Goal: Navigation & Orientation: Understand site structure

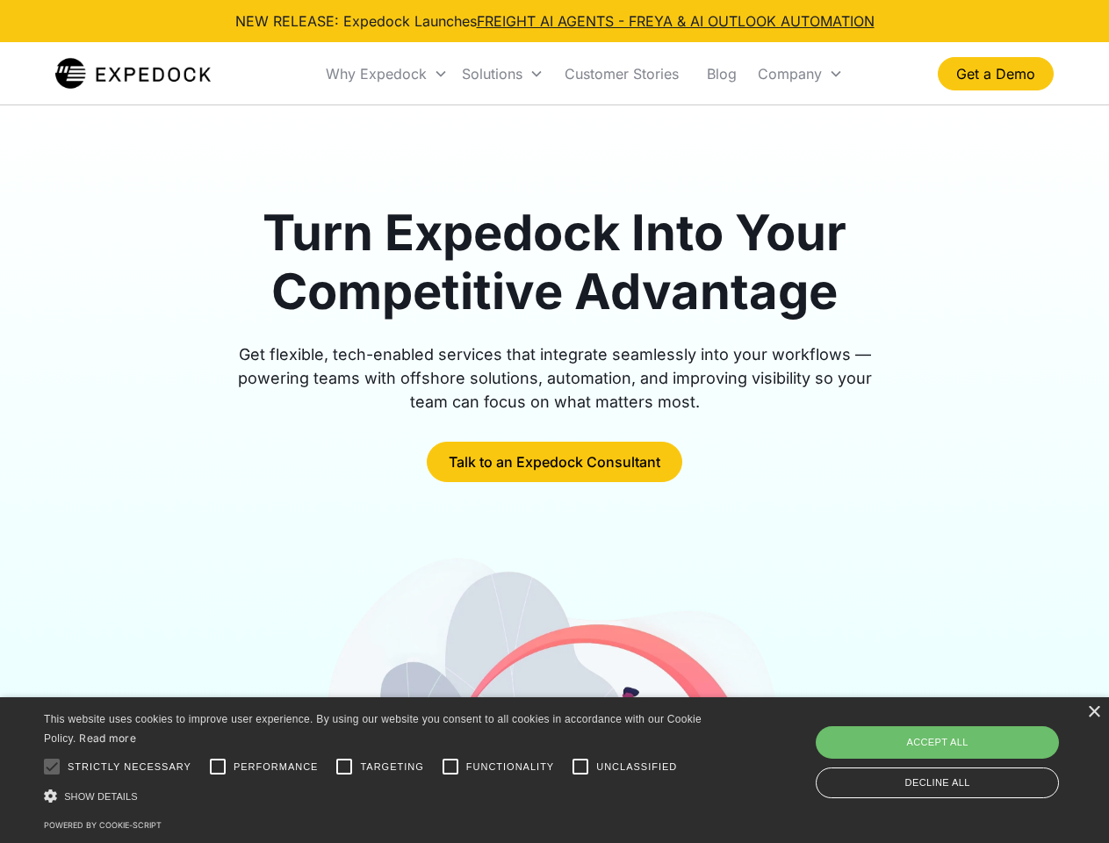
click at [387, 74] on div "Why Expedock" at bounding box center [376, 74] width 101 height 18
click at [502, 74] on div "Solutions" at bounding box center [492, 74] width 61 height 18
click at [800, 74] on div "Company" at bounding box center [790, 74] width 64 height 18
click at [52, 766] on div at bounding box center [51, 766] width 35 height 35
click at [218, 766] on input "Performance" at bounding box center [217, 766] width 35 height 35
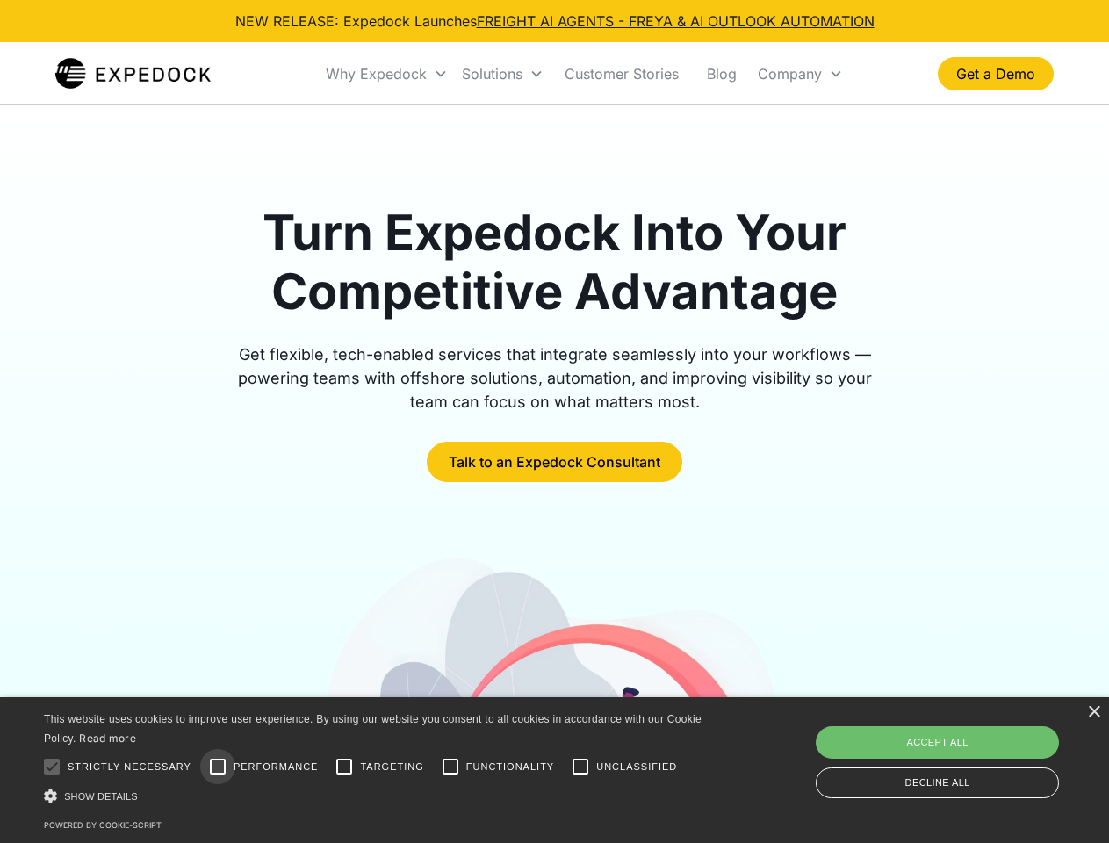
checkbox input "true"
click at [344, 766] on input "Targeting" at bounding box center [344, 766] width 35 height 35
checkbox input "true"
click at [450, 766] on input "Functionality" at bounding box center [450, 766] width 35 height 35
checkbox input "true"
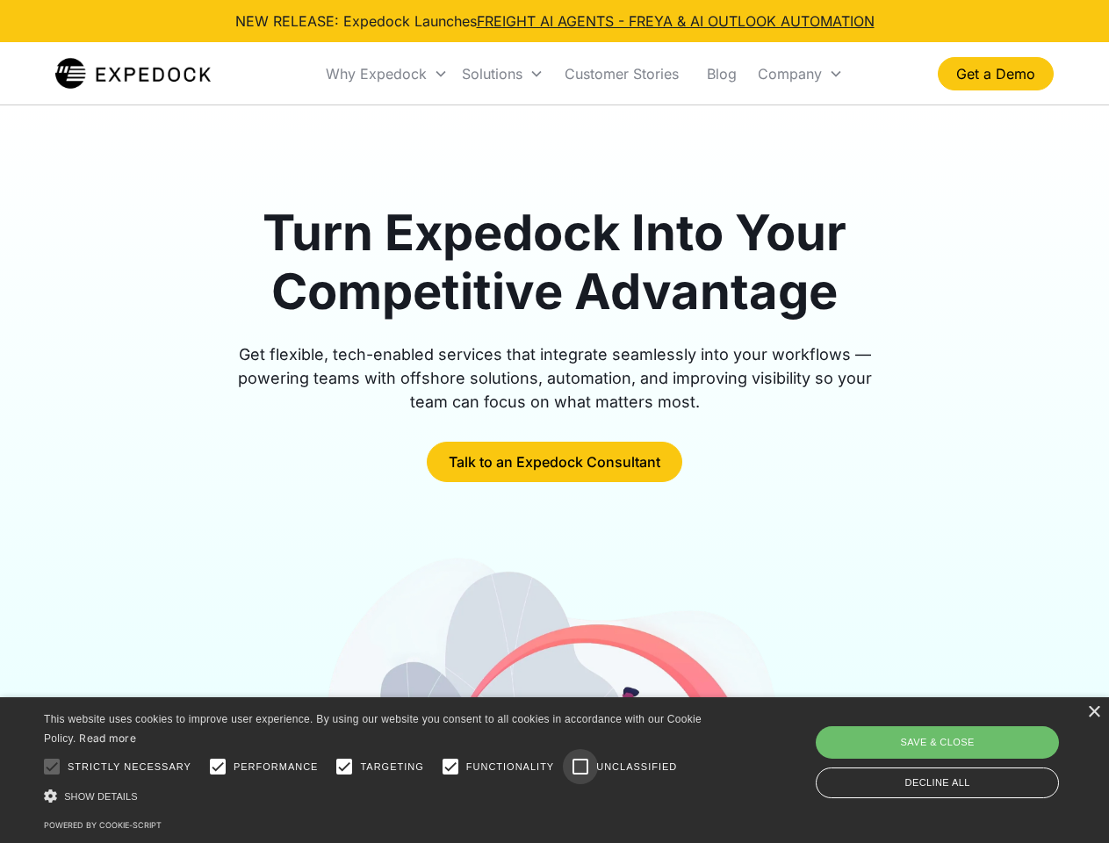
click at [580, 766] on input "Unclassified" at bounding box center [580, 766] width 35 height 35
checkbox input "true"
click at [376, 795] on div "Show details Hide details" at bounding box center [376, 796] width 664 height 18
